Goal: Information Seeking & Learning: Learn about a topic

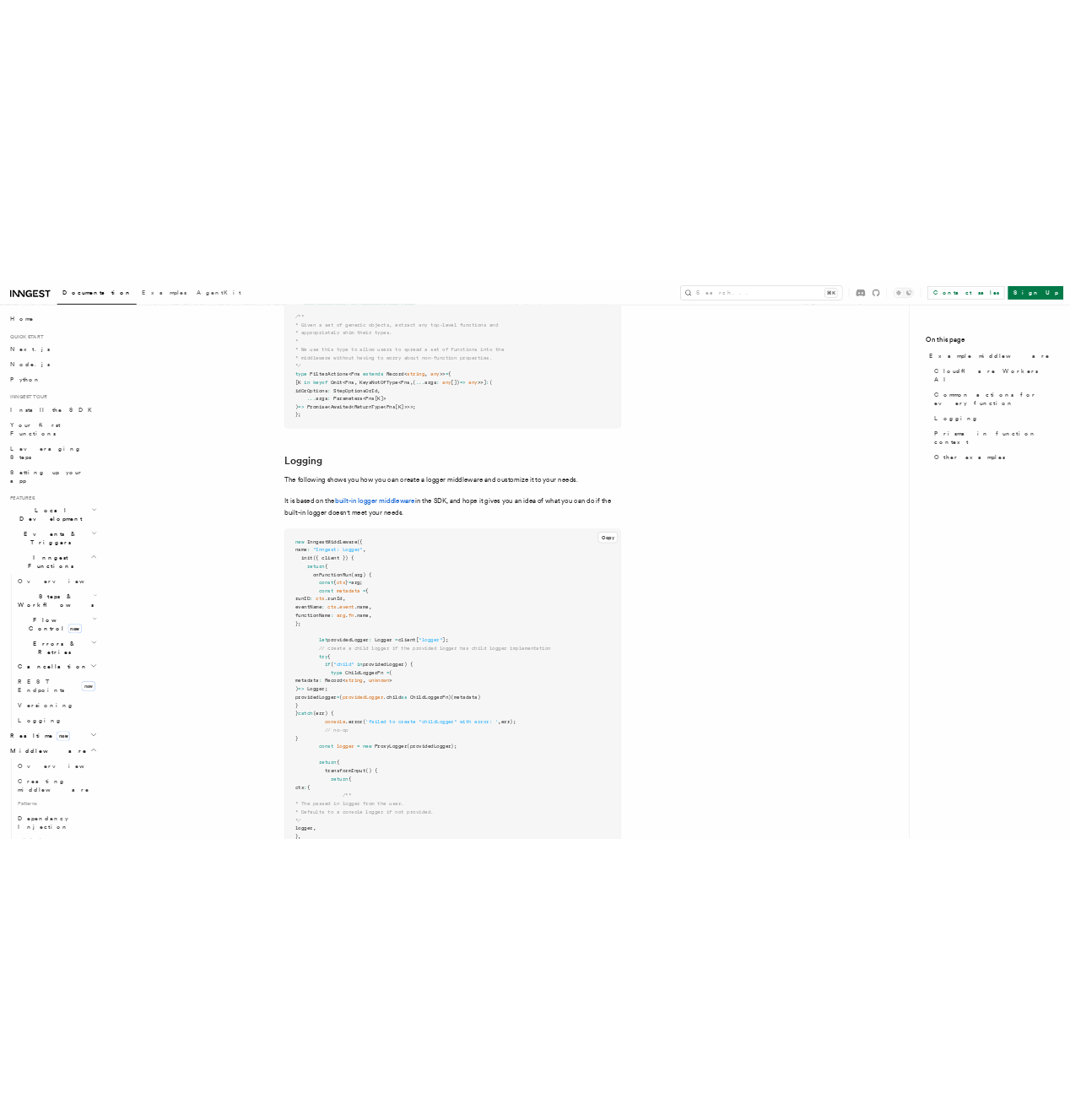
scroll to position [2988, 0]
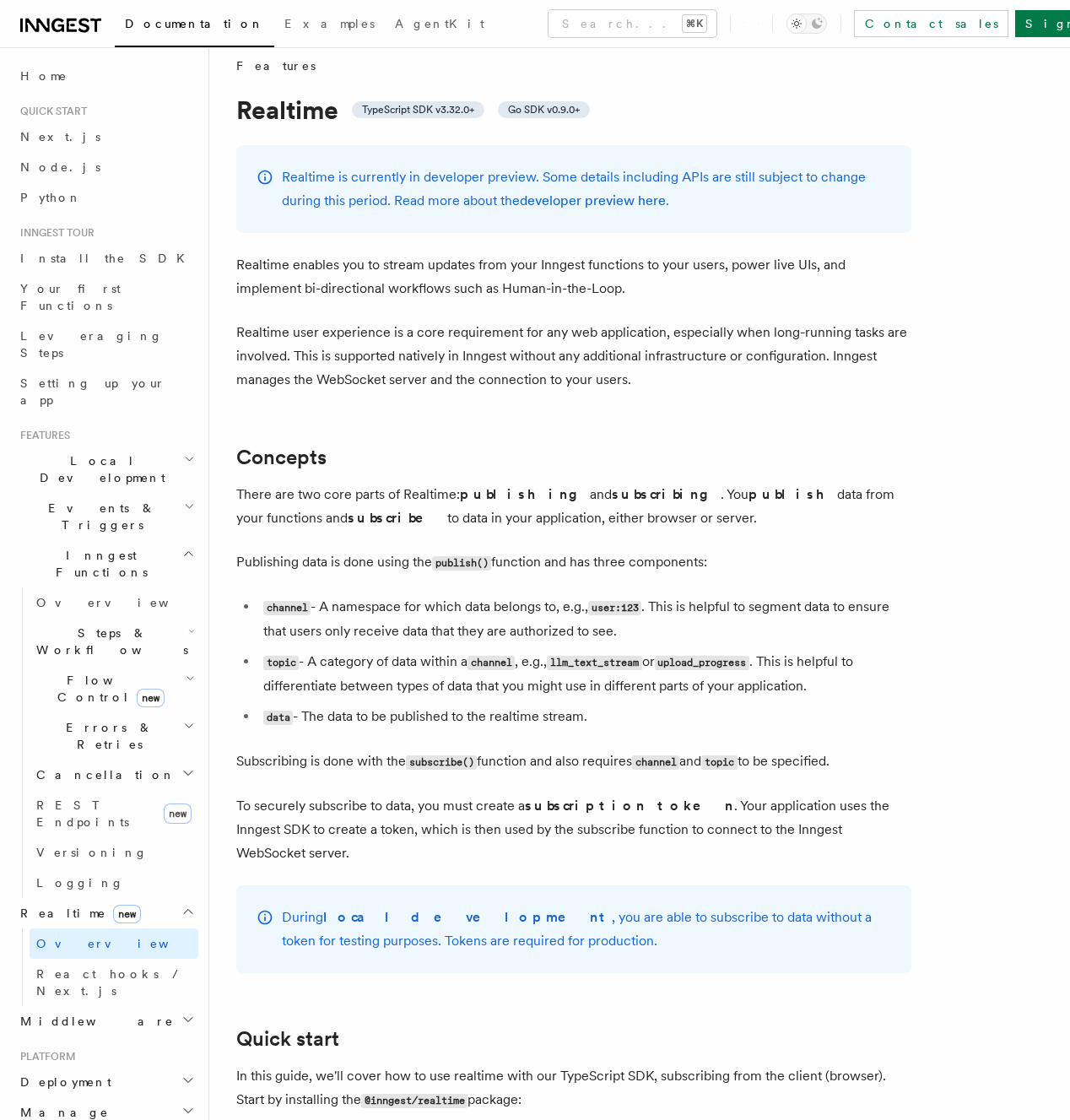
scroll to position [19, 0]
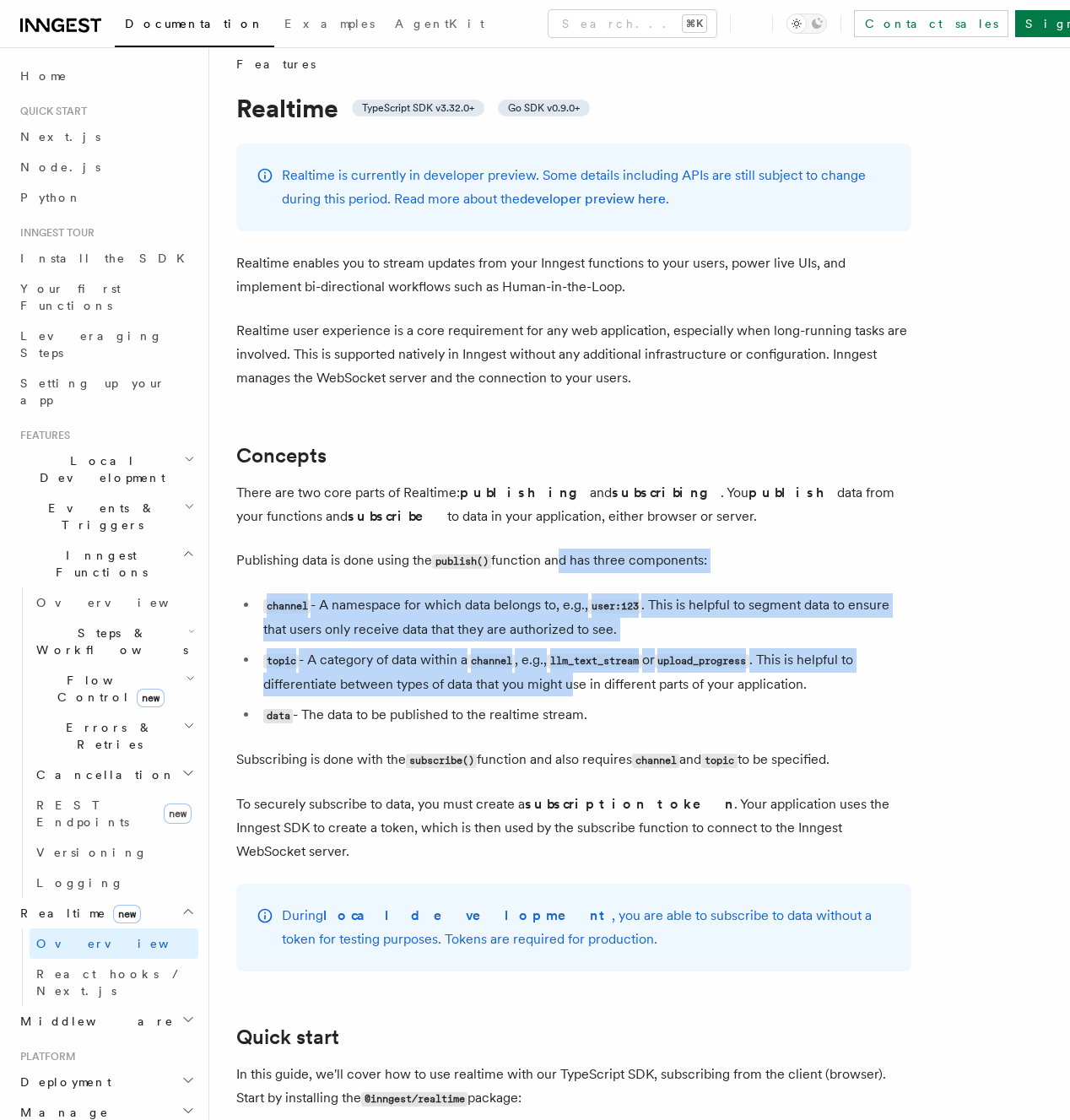
drag, startPoint x: 557, startPoint y: 573, endPoint x: 575, endPoint y: 684, distance: 112.4
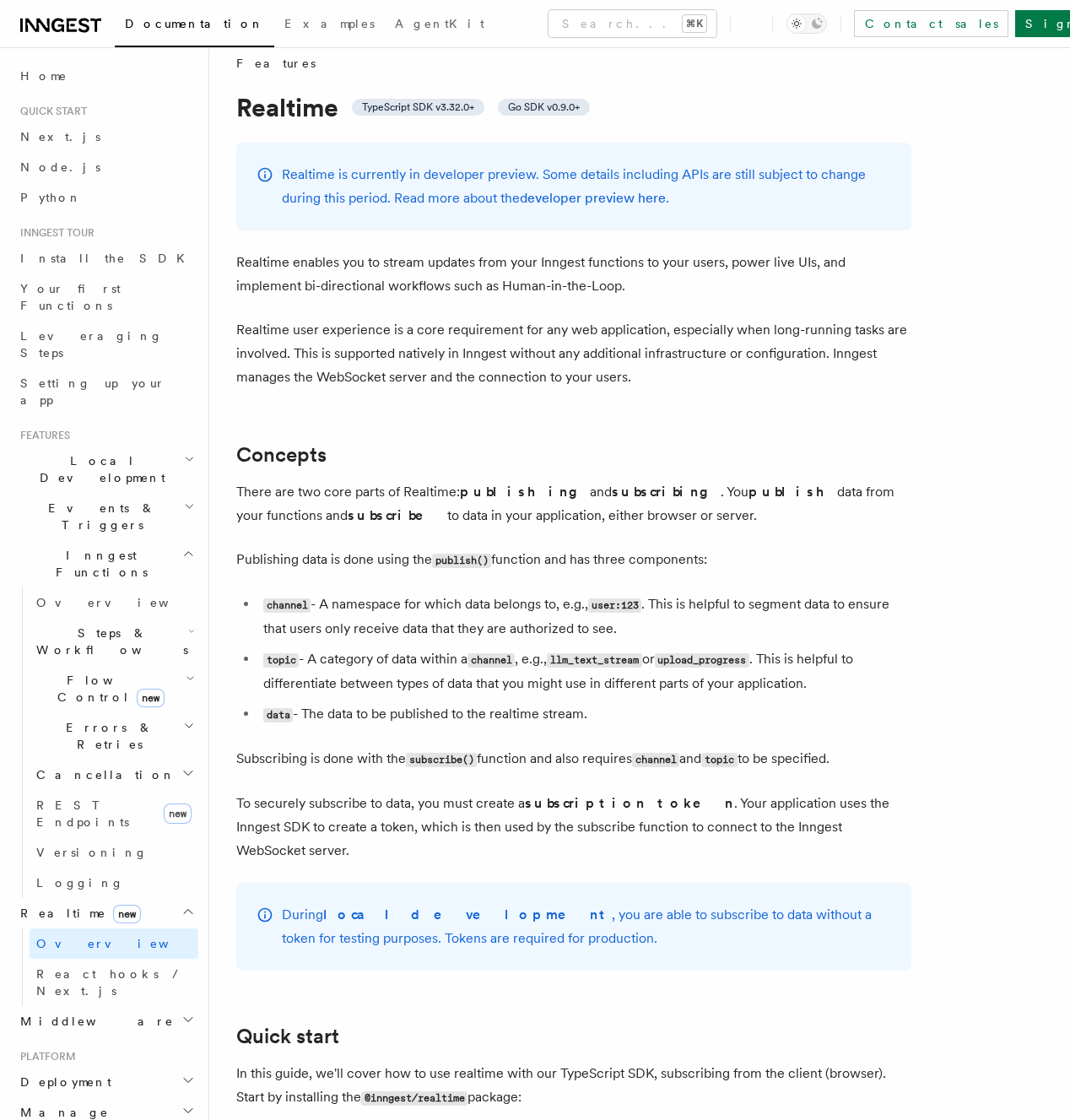
click at [575, 684] on li "topic - A category of data within a channel , e.g., llm_text_stream or upload_p…" at bounding box center [584, 671] width 653 height 48
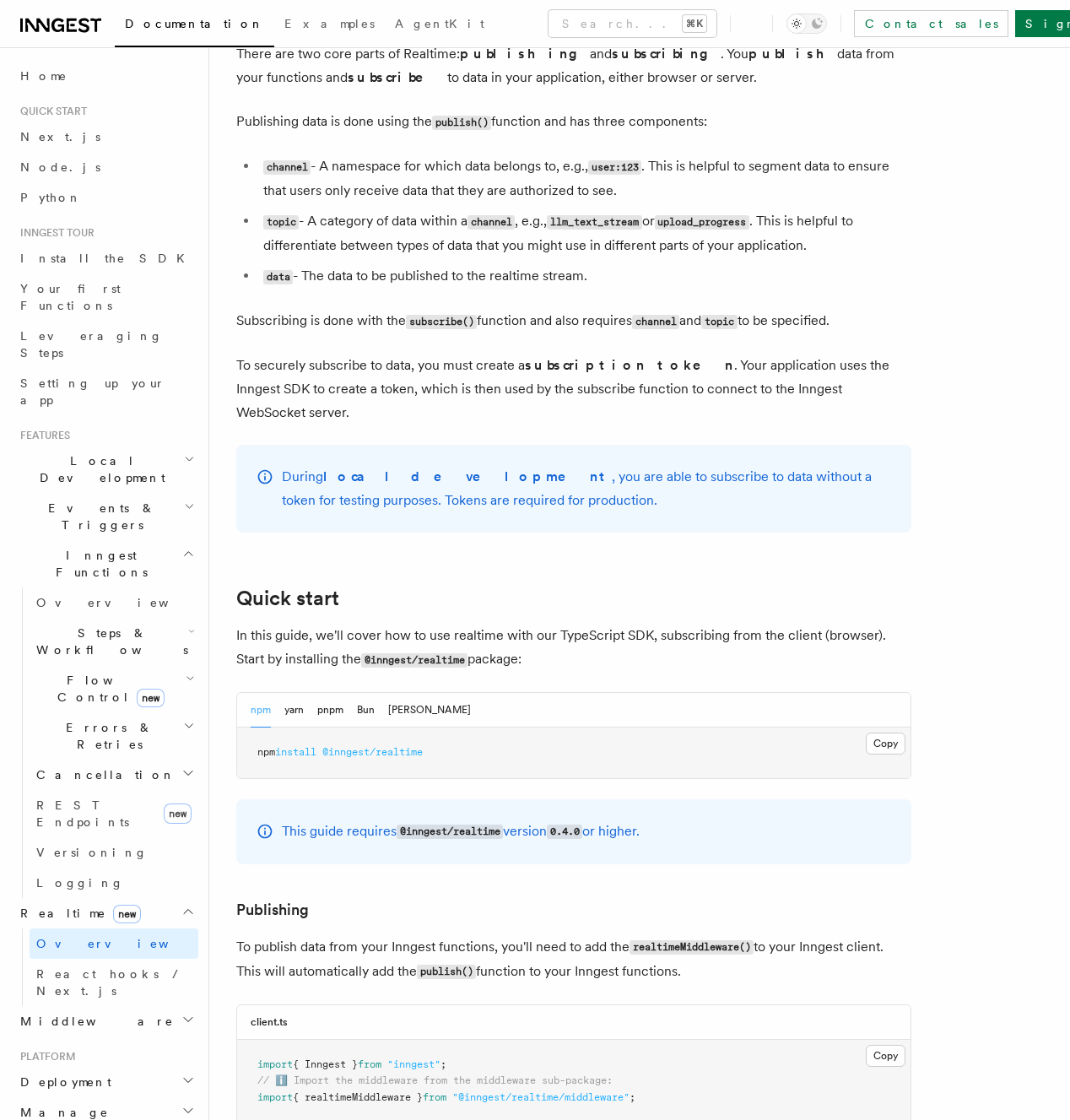
scroll to position [1373, 0]
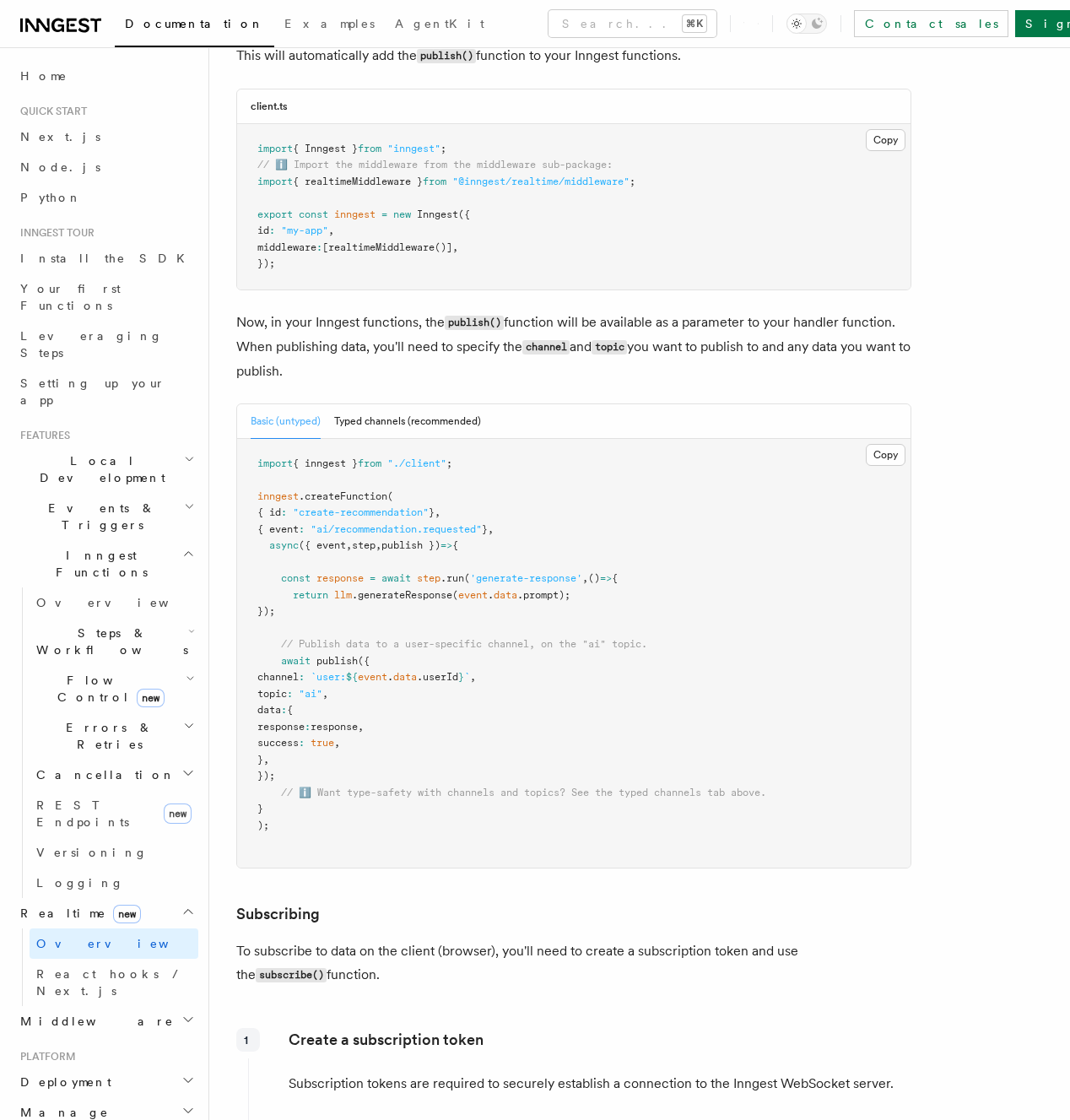
click at [357, 566] on pre "import { inngest } from "./client" ; inngest .createFunction ( { id : "create-r…" at bounding box center [574, 654] width 673 height 429
drag, startPoint x: 357, startPoint y: 566, endPoint x: 363, endPoint y: 575, distance: 10.8
click at [357, 566] on pre "import { inngest } from "./client" ; inngest .createFunction ( { id : "create-r…" at bounding box center [574, 654] width 673 height 429
drag, startPoint x: 287, startPoint y: 636, endPoint x: 570, endPoint y: 751, distance: 305.5
click at [570, 751] on pre "import { inngest } from "./client" ; inngest .createFunction ( { id : "create-r…" at bounding box center [574, 654] width 673 height 429
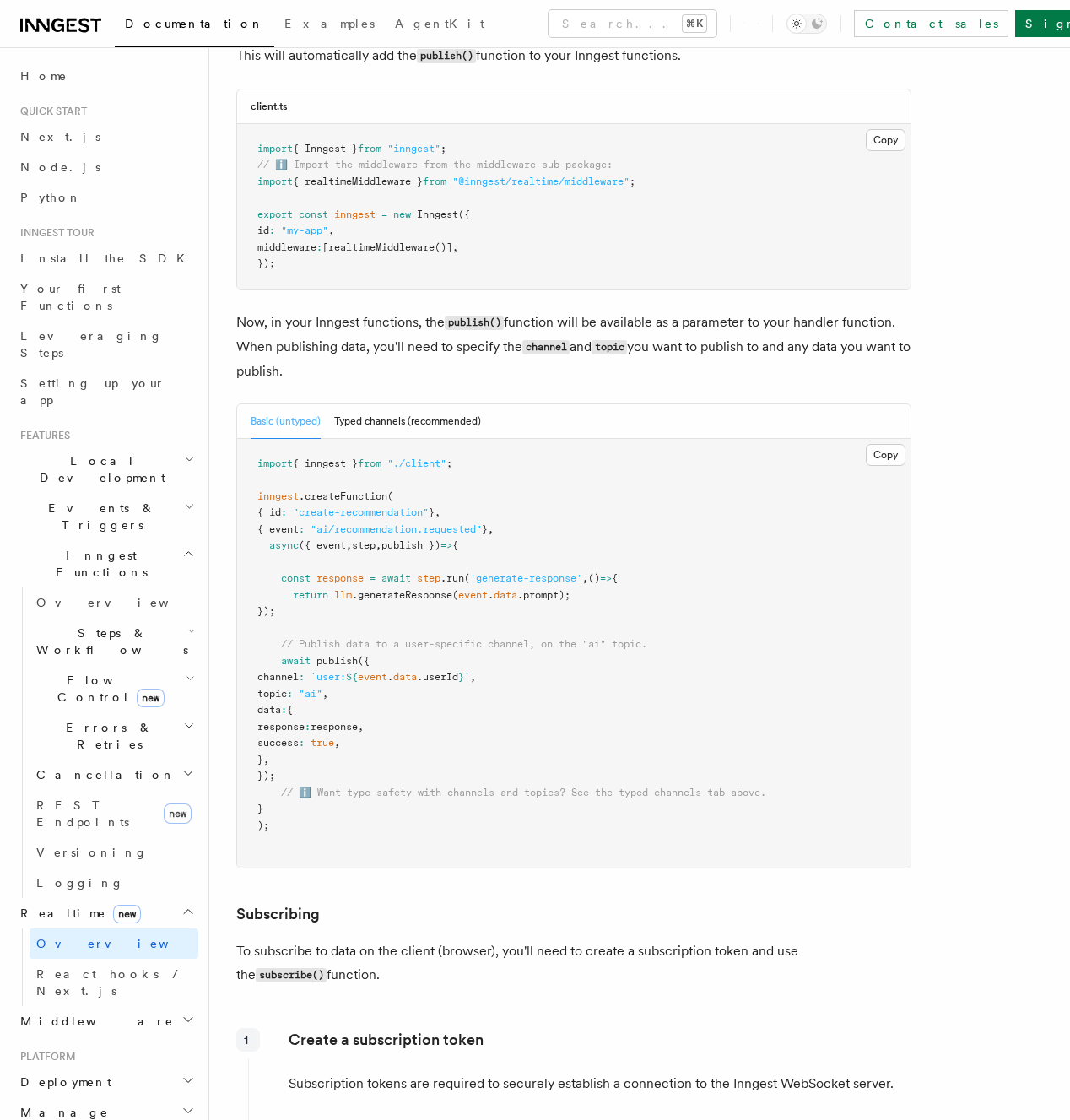
drag, startPoint x: 570, startPoint y: 751, endPoint x: 563, endPoint y: 734, distance: 18.4
click at [570, 751] on pre "import { inngest } from "./client" ; inngest .createFunction ( { id : "create-r…" at bounding box center [574, 654] width 673 height 429
drag, startPoint x: 425, startPoint y: 733, endPoint x: 424, endPoint y: 723, distance: 10.0
click at [425, 732] on pre "import { inngest } from "./client" ; inngest .createFunction ( { id : "create-r…" at bounding box center [574, 654] width 673 height 429
drag, startPoint x: 327, startPoint y: 676, endPoint x: 492, endPoint y: 713, distance: 169.1
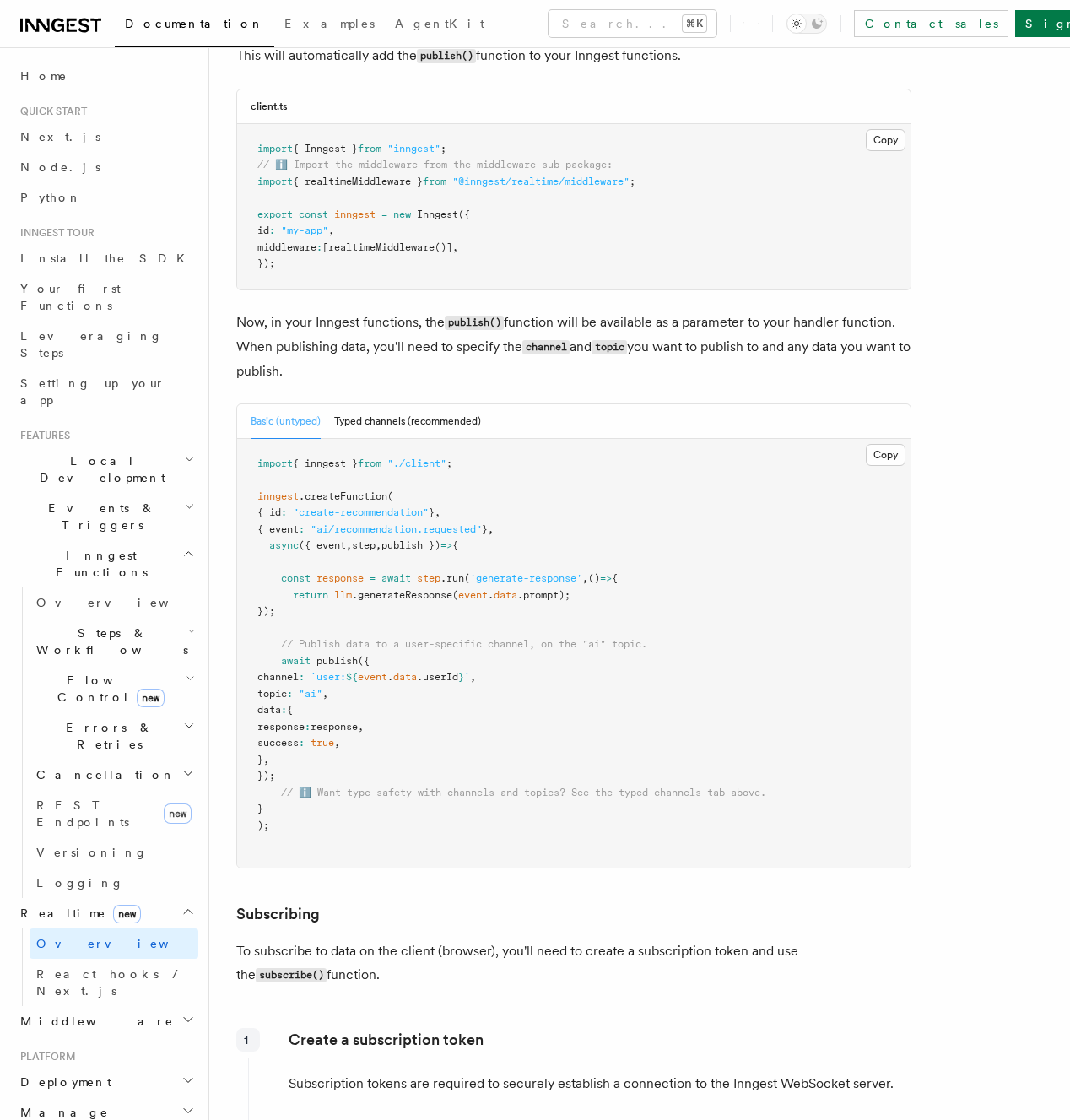
click at [448, 713] on pre "import { inngest } from "./client" ; inngest .createFunction ( { id : "create-r…" at bounding box center [574, 654] width 673 height 429
drag, startPoint x: 492, startPoint y: 713, endPoint x: 477, endPoint y: 724, distance: 18.6
click at [491, 713] on pre "import { inngest } from "./client" ; inngest .createFunction ( { id : "create-r…" at bounding box center [574, 654] width 673 height 429
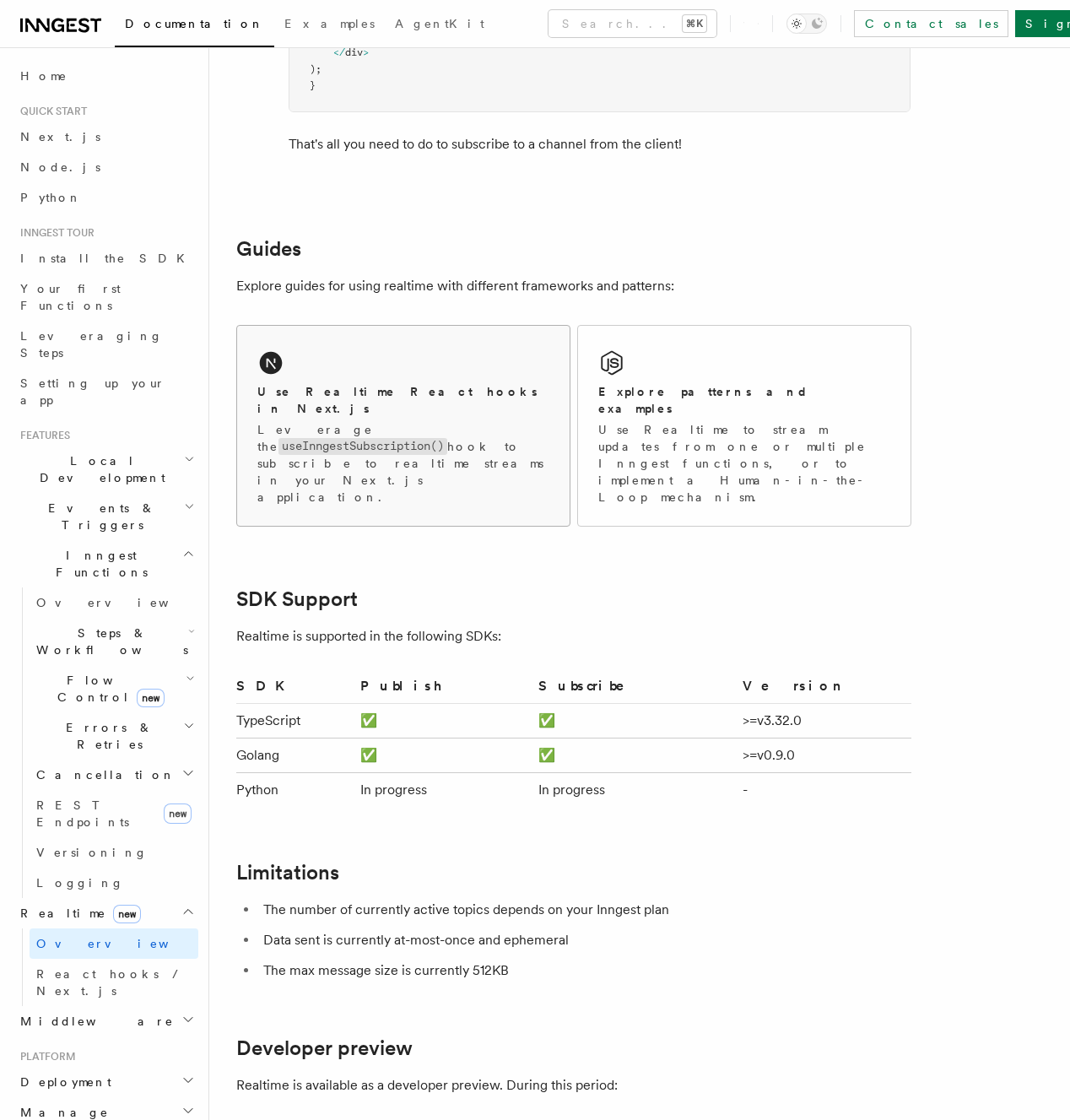
scroll to position [3602, 0]
click at [758, 23] on icon at bounding box center [757, 24] width 1 height 15
